Goal: Task Accomplishment & Management: Use online tool/utility

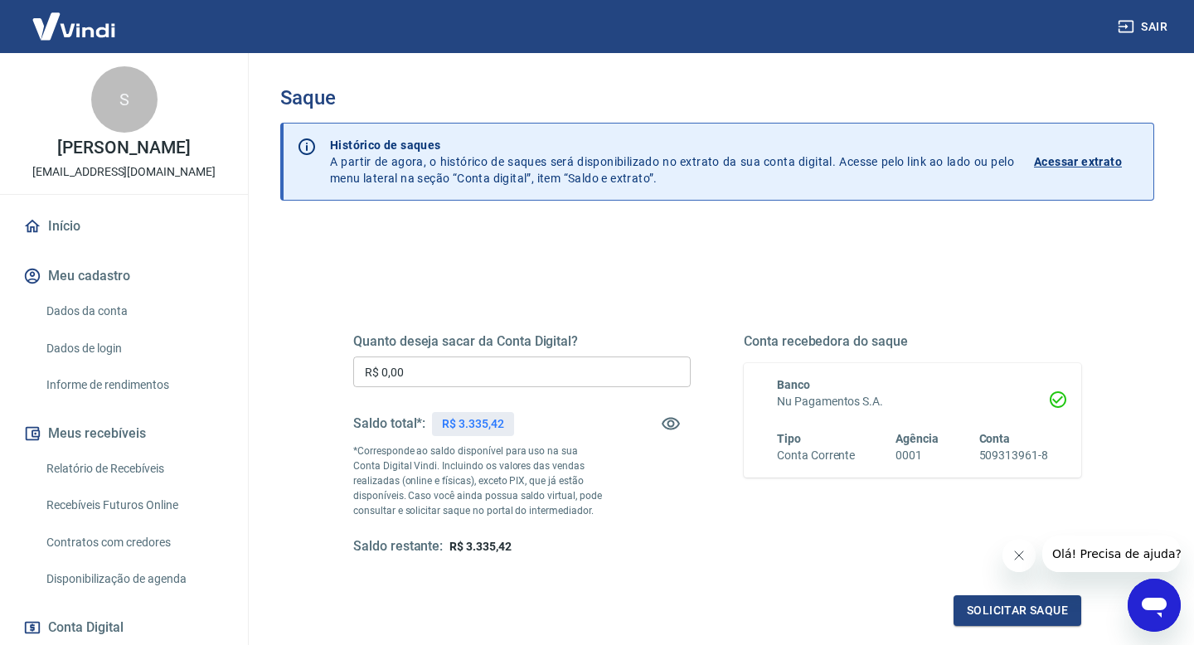
click at [443, 366] on input "R$ 0,00" at bounding box center [521, 371] width 337 height 31
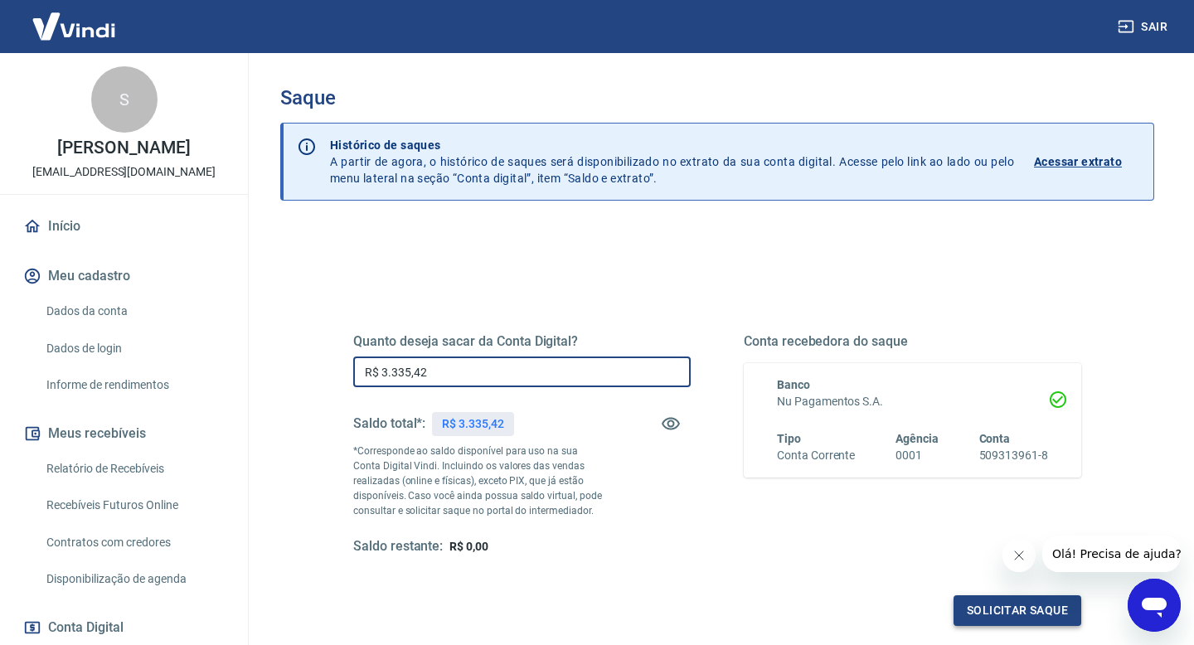
type input "R$ 3.335,42"
click at [991, 615] on button "Solicitar saque" at bounding box center [1017, 610] width 128 height 31
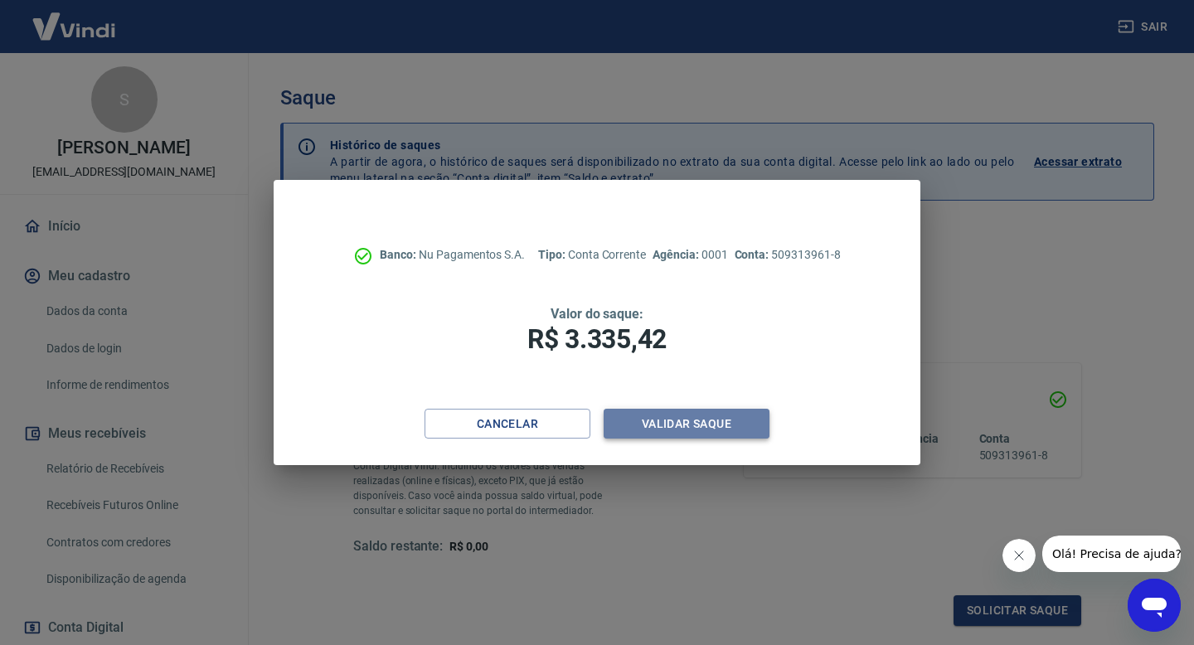
click at [712, 430] on button "Validar saque" at bounding box center [686, 424] width 166 height 31
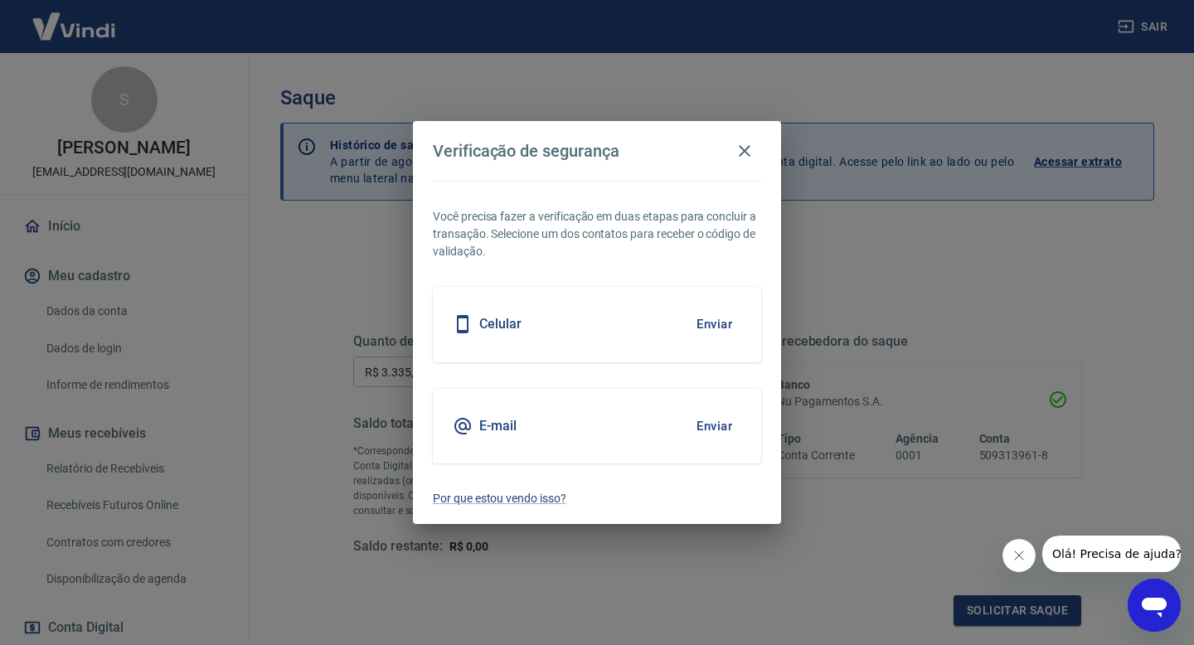
click at [727, 427] on button "Enviar" at bounding box center [714, 426] width 54 height 35
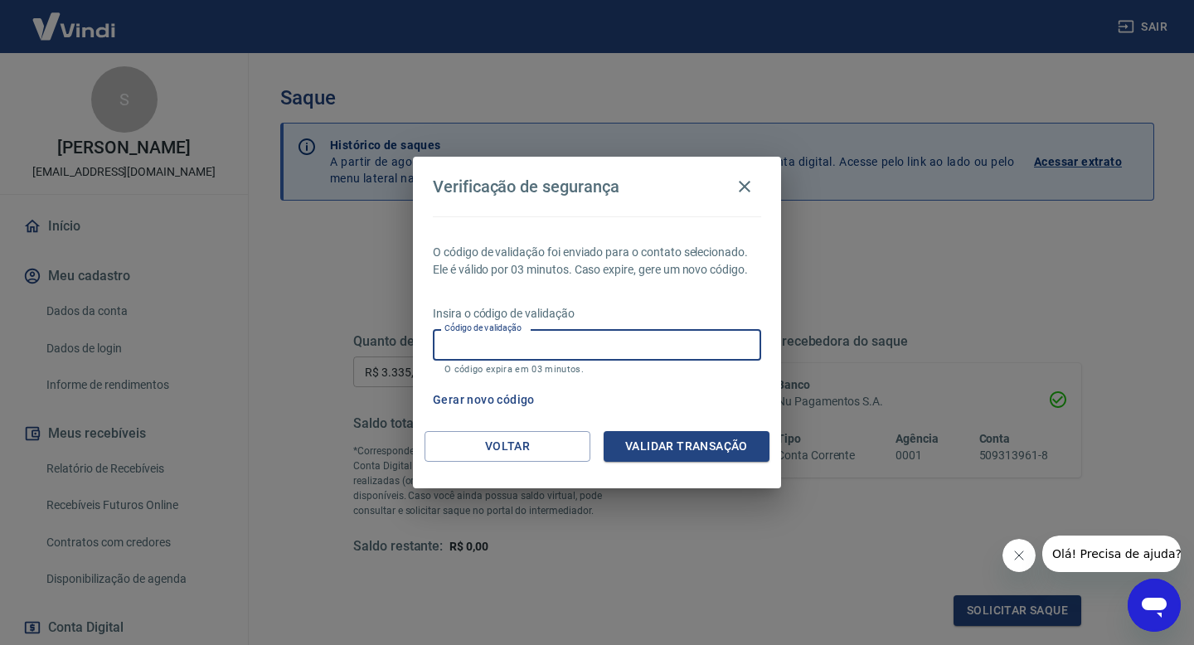
click at [620, 347] on input "Código de validação" at bounding box center [597, 344] width 328 height 31
type input "253855"
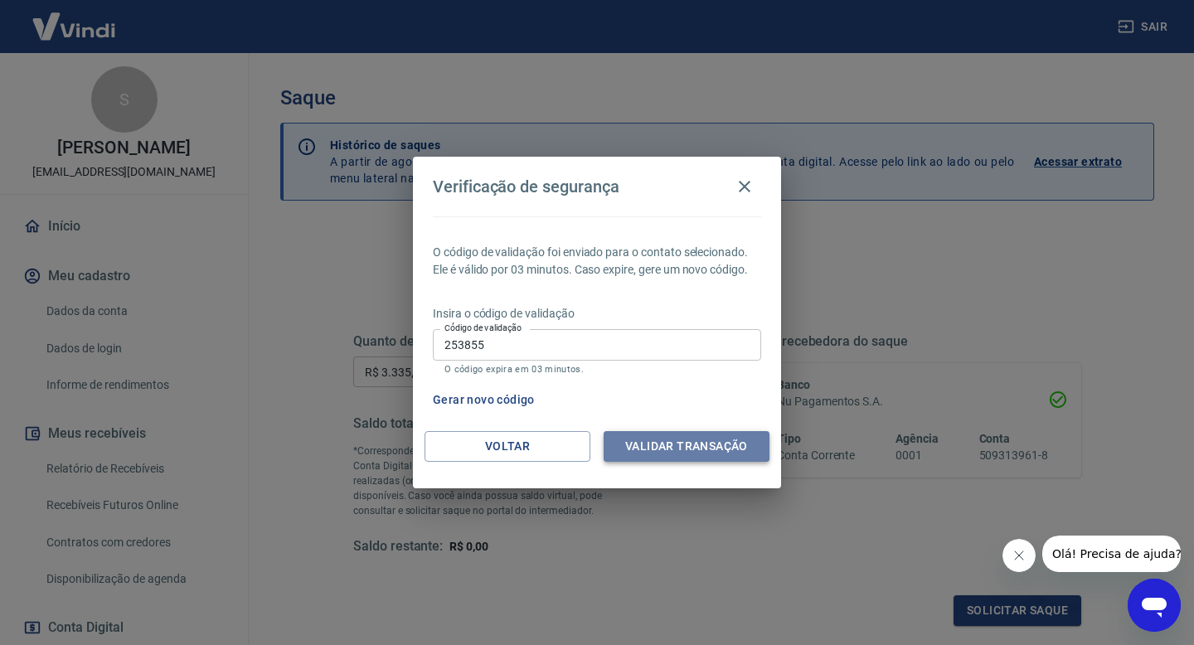
click at [705, 443] on button "Validar transação" at bounding box center [686, 446] width 166 height 31
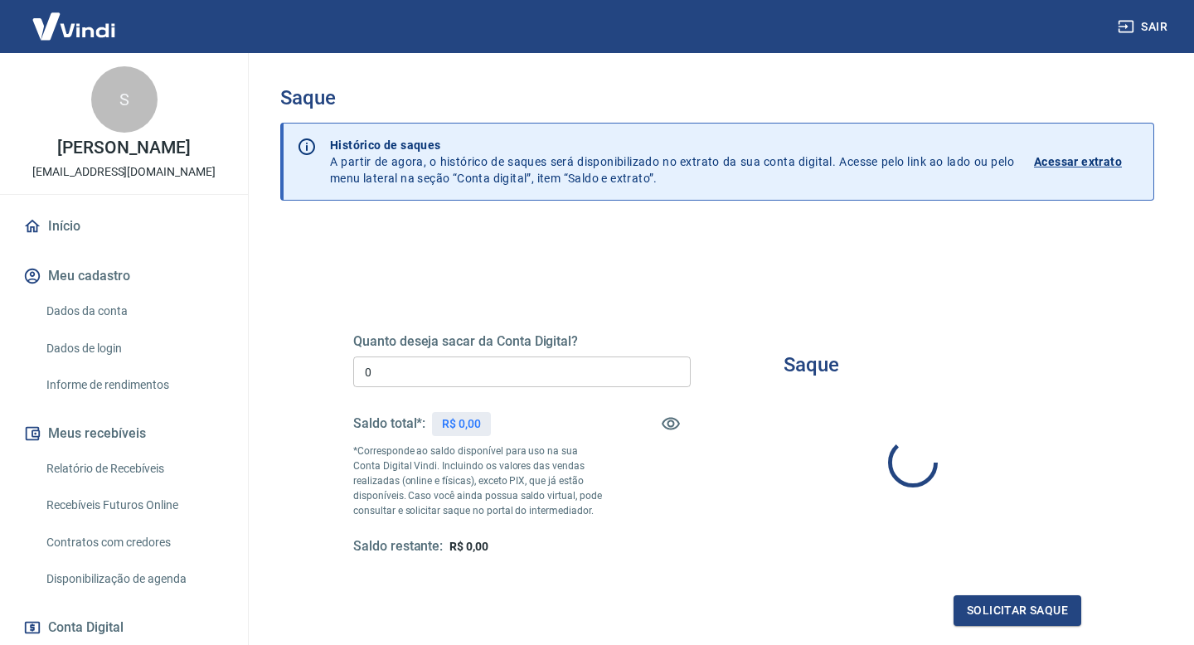
type input "R$ 0,00"
